Goal: Information Seeking & Learning: Learn about a topic

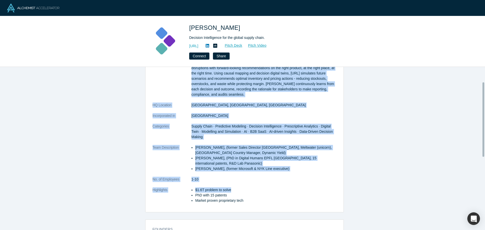
scroll to position [34, 0]
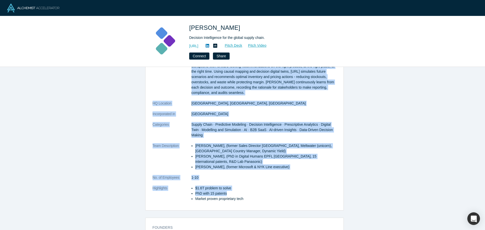
drag, startPoint x: 215, startPoint y: 88, endPoint x: 261, endPoint y: 180, distance: 102.9
click at [261, 180] on dl "Description [URL] is the decision Intelligence for the global supply chain. We …" at bounding box center [245, 132] width 184 height 148
click at [261, 191] on li "PhD with 15 patents" at bounding box center [265, 193] width 141 height 5
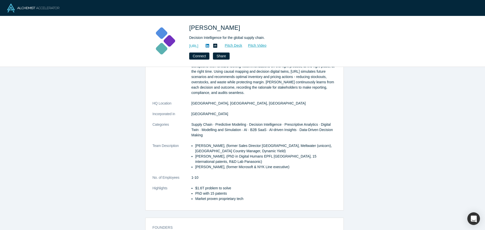
click at [262, 196] on li "Market proven proprietary tech" at bounding box center [265, 198] width 141 height 5
click at [260, 191] on li "PhD with 15 patents" at bounding box center [265, 193] width 141 height 5
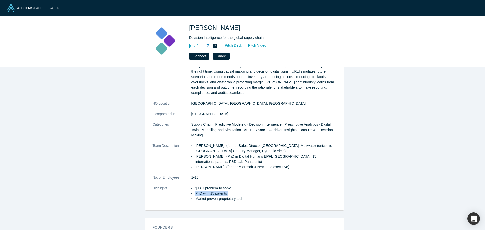
click at [260, 191] on li "PhD with 15 patents" at bounding box center [265, 193] width 141 height 5
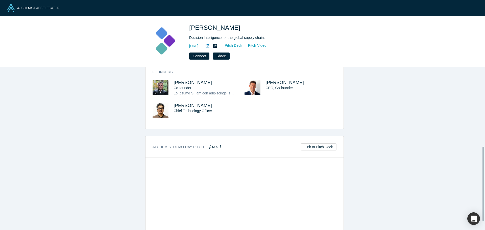
scroll to position [207, 0]
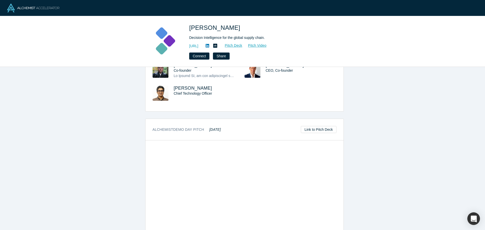
click at [381, 165] on div "overview Description Kimaru.ai is the decision Intelligence for the global supp…" at bounding box center [244, 150] width 489 height 167
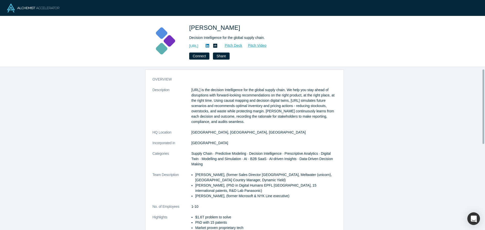
scroll to position [0, 0]
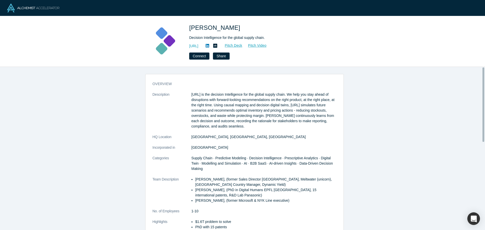
click at [203, 124] on dl "Description Kimaru.ai is the decision Intelligence for the global supply chain.…" at bounding box center [245, 166] width 184 height 148
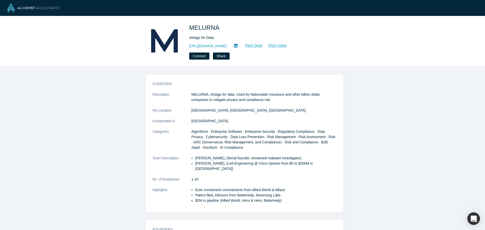
click at [207, 108] on dd "San Francisco, CA, USA" at bounding box center [263, 110] width 145 height 5
click at [209, 92] on p "MELURNA. Airtags for data. Used by Nationwide Insurance and other billion dolla…" at bounding box center [263, 97] width 145 height 11
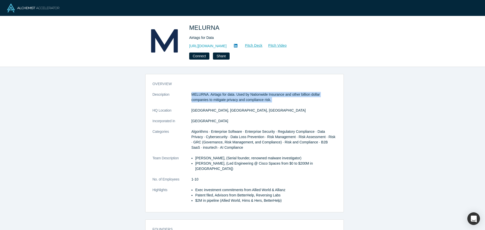
click at [209, 92] on p "MELURNA. Airtags for data. Used by Nationwide Insurance and other billion dolla…" at bounding box center [263, 97] width 145 height 11
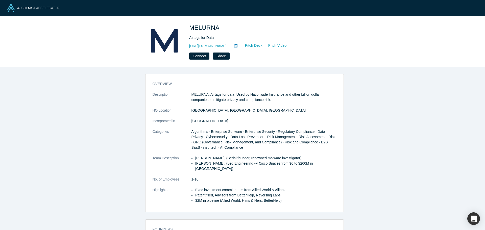
click at [204, 130] on span "Algorithms · Enterprise Software · Enterprise Security · Regulatory Compliance …" at bounding box center [263, 140] width 144 height 20
click at [205, 130] on span "Algorithms · Enterprise Software · Enterprise Security · Regulatory Compliance …" at bounding box center [263, 140] width 144 height 20
click at [225, 161] on li "Abhishek Bhattacharyya, (Led Engineering @ Cisco Spaces from $0 to $200M in ARR)" at bounding box center [265, 166] width 141 height 11
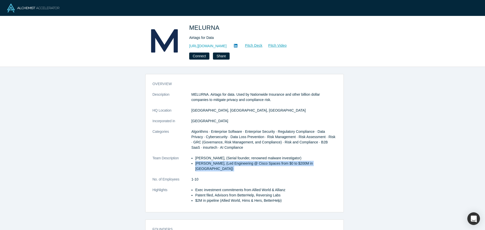
click at [225, 161] on li "Abhishek Bhattacharyya, (Led Engineering @ Cisco Spaces from $0 to $200M in ARR)" at bounding box center [265, 166] width 141 height 11
click at [228, 161] on li "Abhishek Bhattacharyya, (Led Engineering @ Cisco Spaces from $0 to $200M in ARR)" at bounding box center [265, 166] width 141 height 11
click at [231, 156] on li "Sam Jadali, (Serial founder, renowned malware investigator)" at bounding box center [265, 158] width 141 height 5
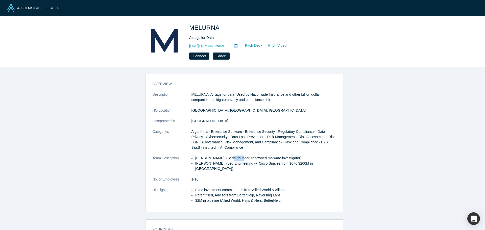
click at [231, 156] on li "Sam Jadali, (Serial founder, renowned malware investigator)" at bounding box center [265, 158] width 141 height 5
click at [231, 161] on li "Abhishek Bhattacharyya, (Led Engineering @ Cisco Spaces from $0 to $200M in ARR)" at bounding box center [265, 166] width 141 height 11
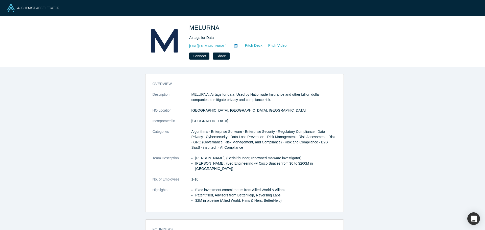
click at [254, 160] on dl "Description MELURNA. Airtags for data. Used by Nationwide Insurance and other b…" at bounding box center [245, 150] width 184 height 117
drag, startPoint x: 275, startPoint y: 151, endPoint x: 330, endPoint y: 157, distance: 55.2
click at [330, 157] on div "overview Description MELURNA. Airtags for data. Used by Nationwide Insurance an…" at bounding box center [244, 145] width 198 height 134
click at [305, 156] on li "Sam Jadali, (Serial founder, renowned malware investigator)" at bounding box center [265, 158] width 141 height 5
click at [275, 161] on li "Abhishek Bhattacharyya, (Led Engineering @ Cisco Spaces from $0 to $200M in ARR)" at bounding box center [265, 166] width 141 height 11
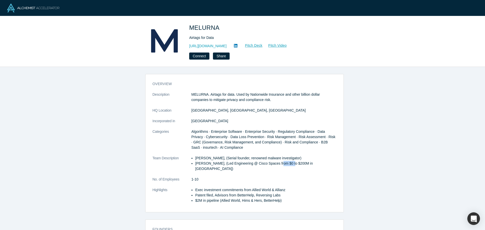
click at [275, 161] on li "Abhishek Bhattacharyya, (Led Engineering @ Cisco Spaces from $0 to $200M in ARR)" at bounding box center [265, 166] width 141 height 11
click at [254, 43] on link "Pitch Deck" at bounding box center [250, 46] width 23 height 6
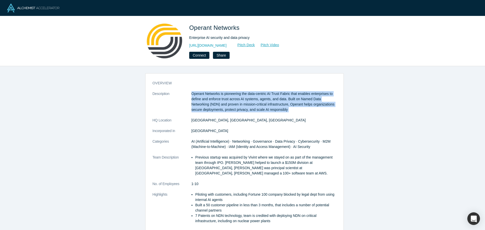
click at [254, 100] on p "Operant Networks is pioneering the data-centric AI Trust Fabric that enables en…" at bounding box center [263, 101] width 145 height 21
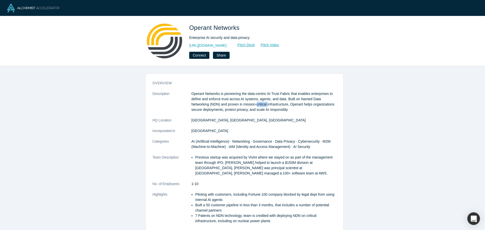
click at [254, 100] on p "Operant Networks is pioneering the data-centric AI Trust Fabric that enables en…" at bounding box center [263, 101] width 145 height 21
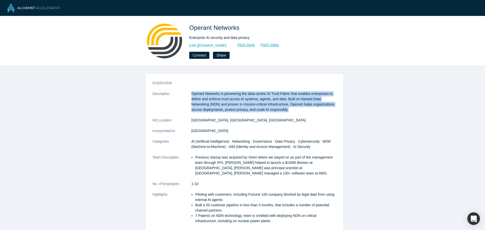
click at [254, 100] on p "Operant Networks is pioneering the data-centric AI Trust Fabric that enables en…" at bounding box center [263, 101] width 145 height 21
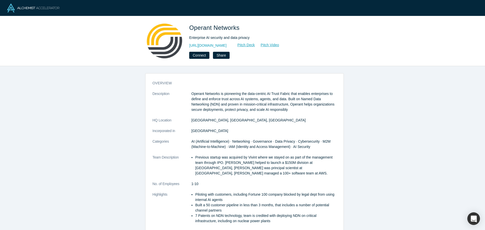
click at [246, 139] on dd "AI (Artificial Intelligence) · Networking · Governance · Data Privacy · Cyberse…" at bounding box center [263, 144] width 145 height 11
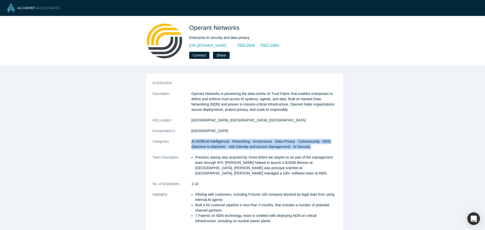
click at [246, 139] on dd "AI (Artificial Intelligence) · Networking · Governance · Data Privacy · Cyberse…" at bounding box center [263, 144] width 145 height 11
click at [235, 139] on span "AI (Artificial Intelligence) · Networking · Governance · Data Privacy · Cyberse…" at bounding box center [260, 143] width 139 height 9
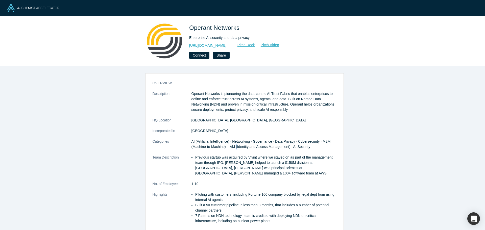
click at [235, 139] on span "AI (Artificial Intelligence) · Networking · Governance · Data Privacy · Cyberse…" at bounding box center [260, 143] width 139 height 9
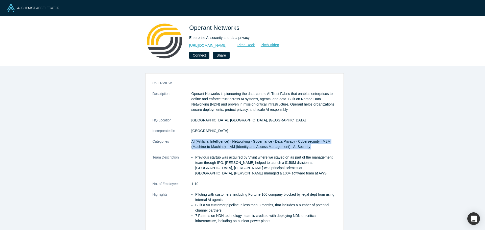
click at [235, 139] on span "AI (Artificial Intelligence) · Networking · Governance · Data Privacy · Cyberse…" at bounding box center [260, 143] width 139 height 9
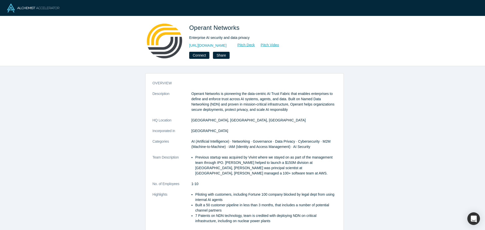
click at [250, 181] on dd "1-10" at bounding box center [263, 183] width 145 height 5
click at [251, 181] on dd "1-10" at bounding box center [263, 183] width 145 height 5
click at [249, 158] on li "Previous startup was acquired by Vivint where we stayed on as part of the manag…" at bounding box center [265, 165] width 141 height 21
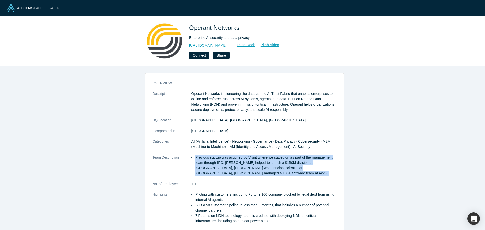
click at [249, 158] on li "Previous startup was acquired by Vivint where we stayed on as part of the manag…" at bounding box center [265, 165] width 141 height 21
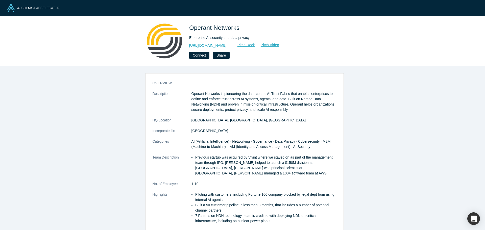
click at [206, 203] on li "Built a 50 customer pipeline in less than 3 months, that includes a number of p…" at bounding box center [265, 208] width 141 height 11
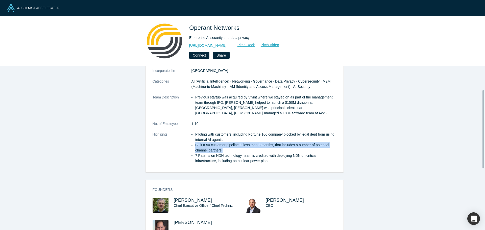
scroll to position [67, 0]
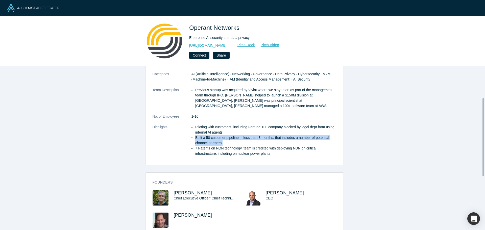
click at [211, 135] on li "Built a 50 customer pipeline in less than 3 months, that includes a number of p…" at bounding box center [265, 140] width 141 height 11
click at [215, 146] on li "7 Patents on NDN technology, team is credited with deploying NDN on critical in…" at bounding box center [265, 151] width 141 height 11
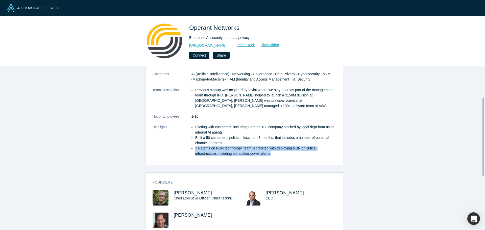
click at [215, 146] on li "7 Patents on NDN technology, team is credited with deploying NDN on critical in…" at bounding box center [265, 151] width 141 height 11
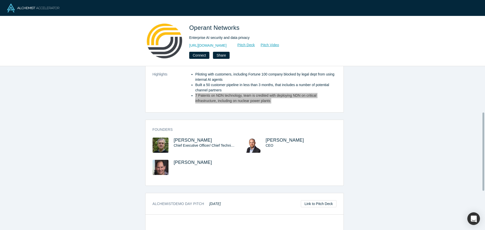
scroll to position [123, 0]
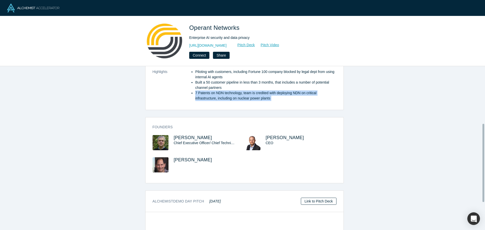
click at [301, 198] on link "Link to Pitch Deck" at bounding box center [318, 201] width 35 height 7
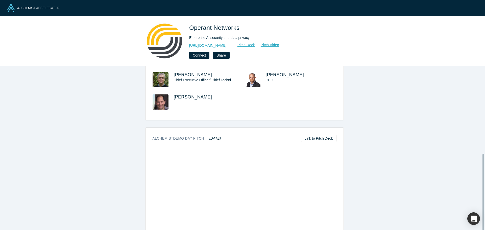
scroll to position [190, 0]
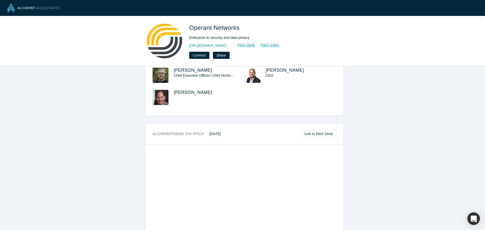
drag, startPoint x: 120, startPoint y: 153, endPoint x: 128, endPoint y: 158, distance: 9.7
click at [121, 153] on div "overview Description Operant Networks is pioneering the data-centric AI Trust F…" at bounding box center [244, 150] width 489 height 168
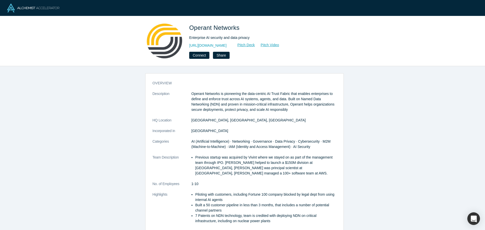
click at [39, 8] on img at bounding box center [33, 8] width 52 height 9
click at [18, 10] on img at bounding box center [33, 8] width 52 height 9
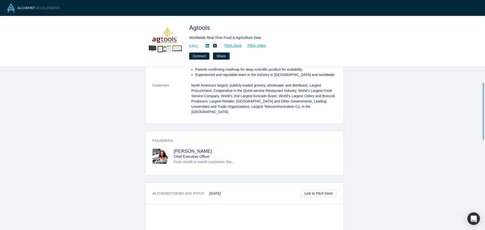
drag, startPoint x: 352, startPoint y: 121, endPoint x: 240, endPoint y: 241, distance: 164.5
click at [240, 230] on html "Agtools Worldwide Real Time Food & Agriculture Data [URL] Pitch Deck Pitch Vide…" at bounding box center [242, 115] width 485 height 230
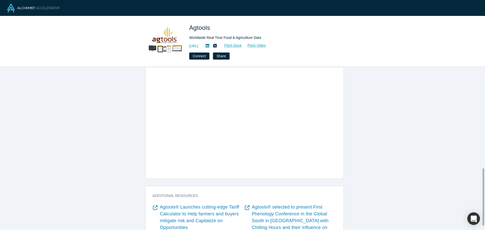
scroll to position [318, 0]
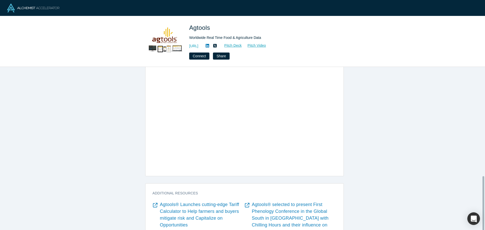
click at [350, 128] on div "overview Description Agtools combines 76 market variables with its advanced neu…" at bounding box center [244, 150] width 489 height 167
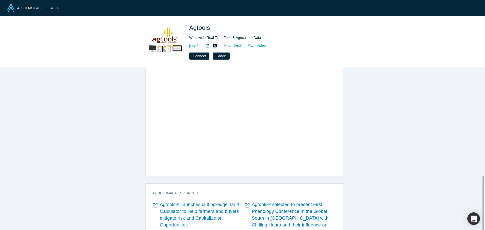
click at [350, 128] on div "overview Description Agtools combines 76 market variables with its advanced neu…" at bounding box center [244, 150] width 489 height 167
click at [349, 126] on div "overview Description Agtools combines 76 market variables with its advanced neu…" at bounding box center [244, 150] width 489 height 167
drag, startPoint x: 347, startPoint y: 127, endPoint x: 343, endPoint y: 124, distance: 4.7
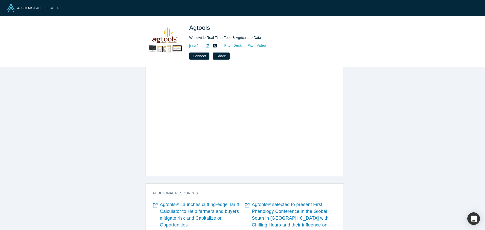
click at [343, 124] on div "overview Description Agtools combines 76 market variables with its advanced neu…" at bounding box center [244, 150] width 489 height 167
